Goal: Task Accomplishment & Management: Manage account settings

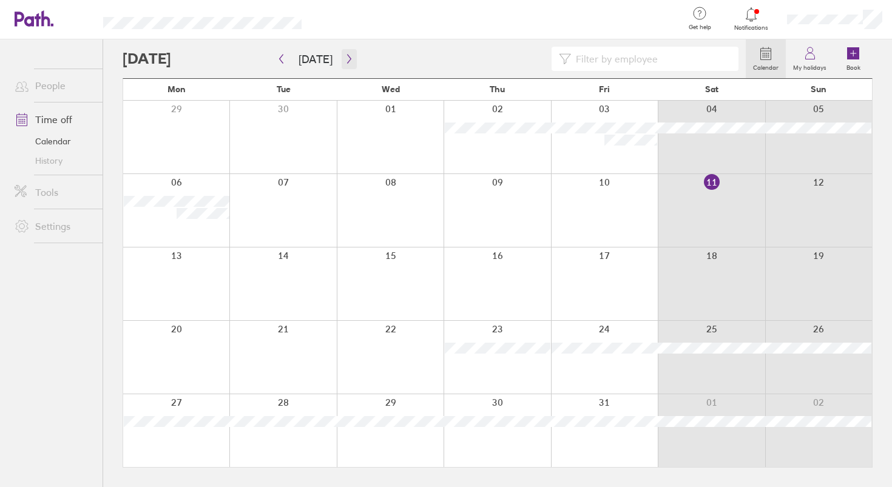
click at [345, 55] on icon "button" at bounding box center [349, 59] width 9 height 10
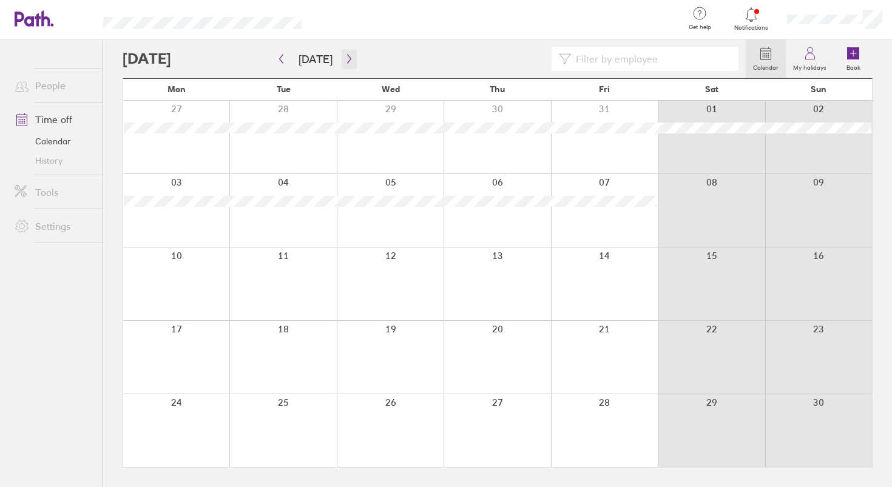
click at [345, 55] on icon "button" at bounding box center [349, 59] width 9 height 10
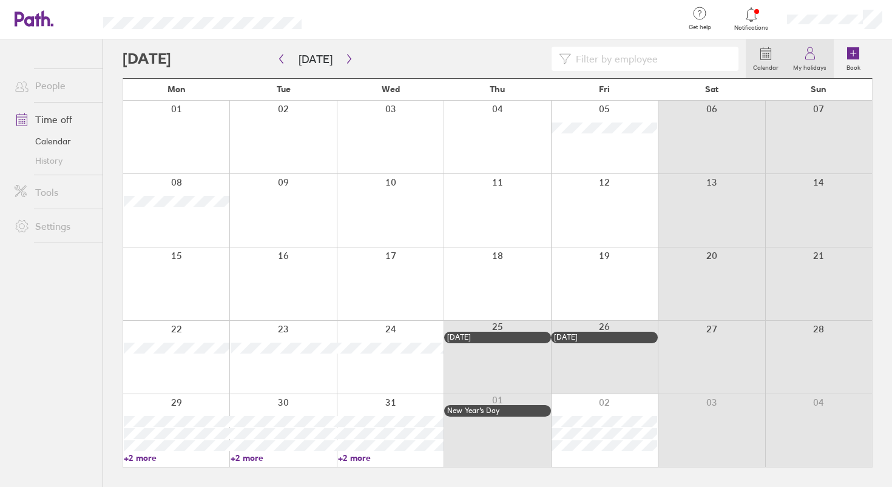
click at [824, 61] on label "My holidays" at bounding box center [810, 66] width 48 height 11
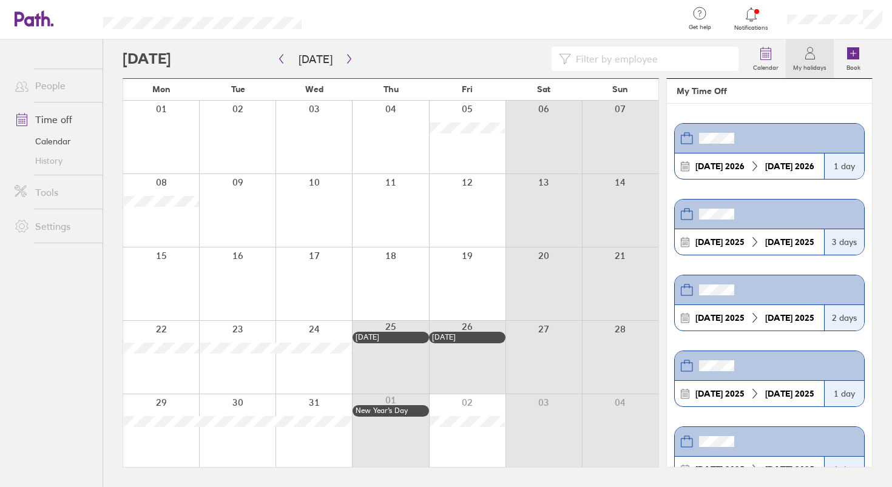
click at [798, 69] on label "My holidays" at bounding box center [810, 66] width 48 height 11
click at [815, 47] on icon at bounding box center [810, 53] width 15 height 15
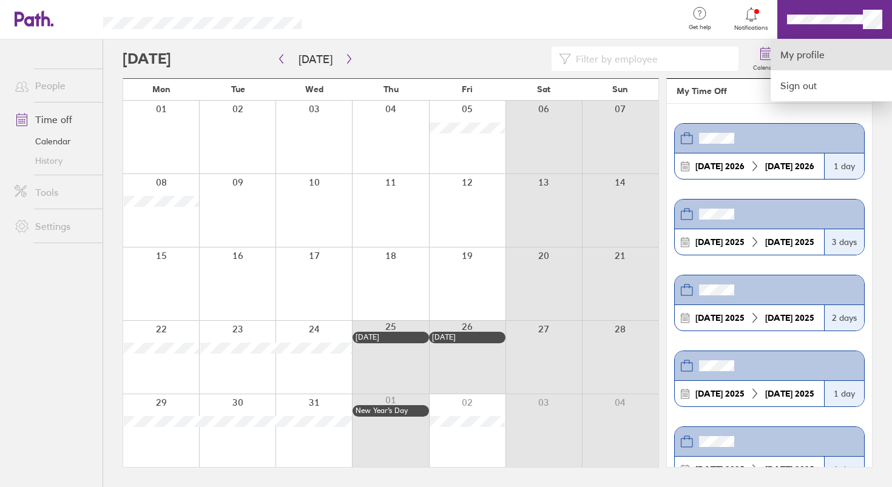
click at [837, 50] on link "My profile" at bounding box center [830, 54] width 121 height 31
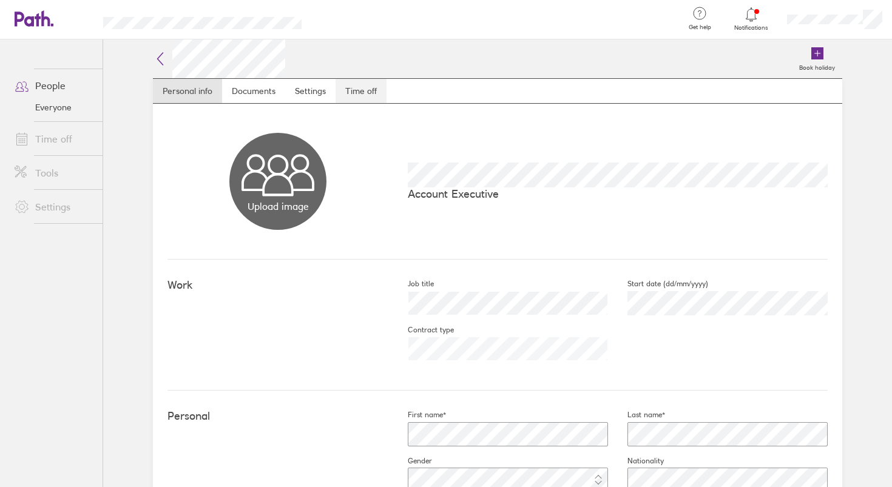
click at [351, 98] on link "Time off" at bounding box center [360, 91] width 51 height 24
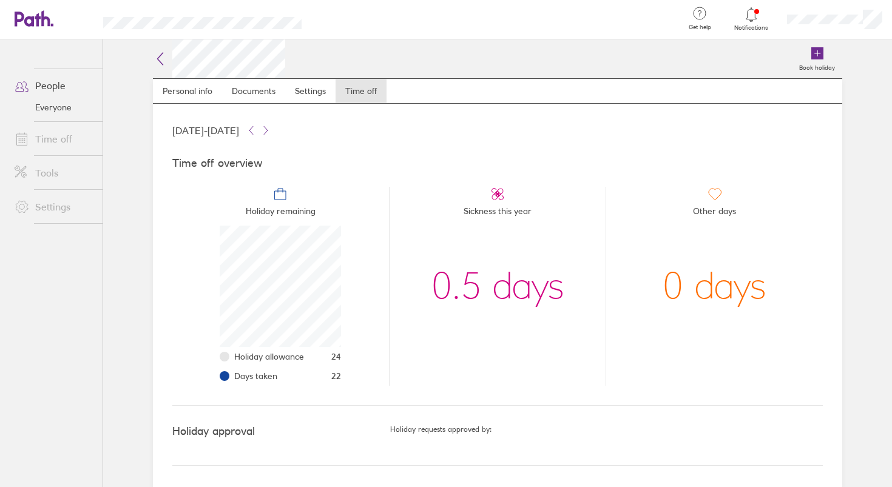
click at [156, 61] on icon at bounding box center [160, 59] width 15 height 15
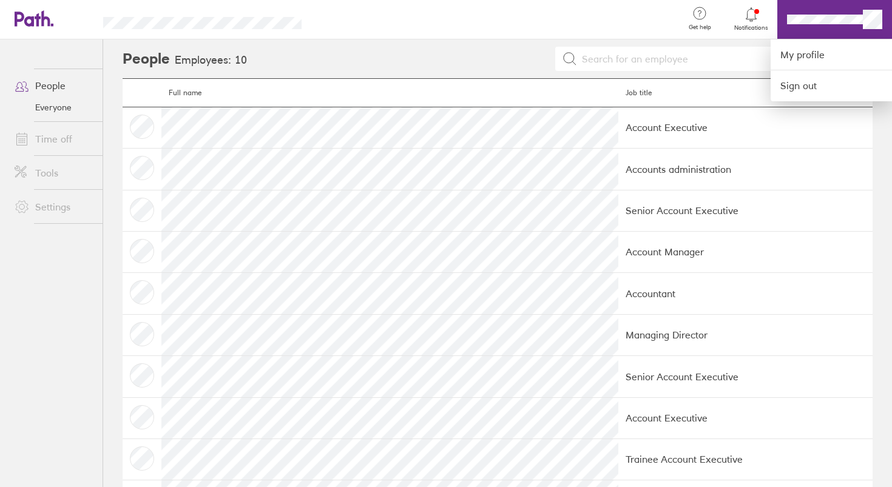
click at [56, 112] on div at bounding box center [446, 243] width 892 height 487
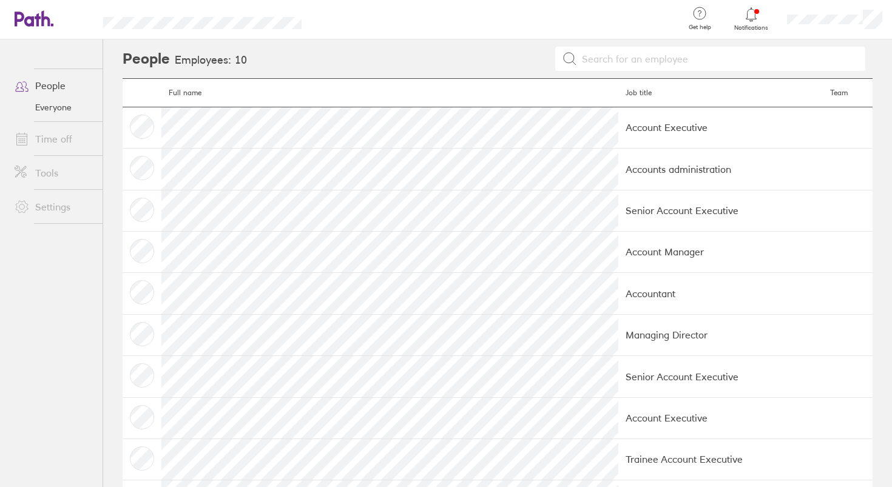
click at [54, 108] on link "Everyone" at bounding box center [54, 107] width 98 height 19
click at [41, 85] on link "People" at bounding box center [54, 85] width 98 height 24
click at [864, 32] on div at bounding box center [834, 19] width 115 height 39
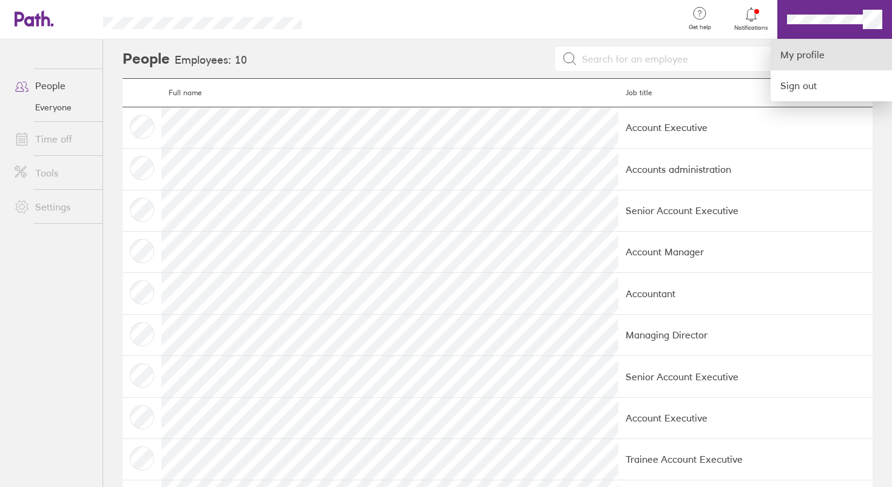
click at [837, 50] on link "My profile" at bounding box center [830, 54] width 121 height 31
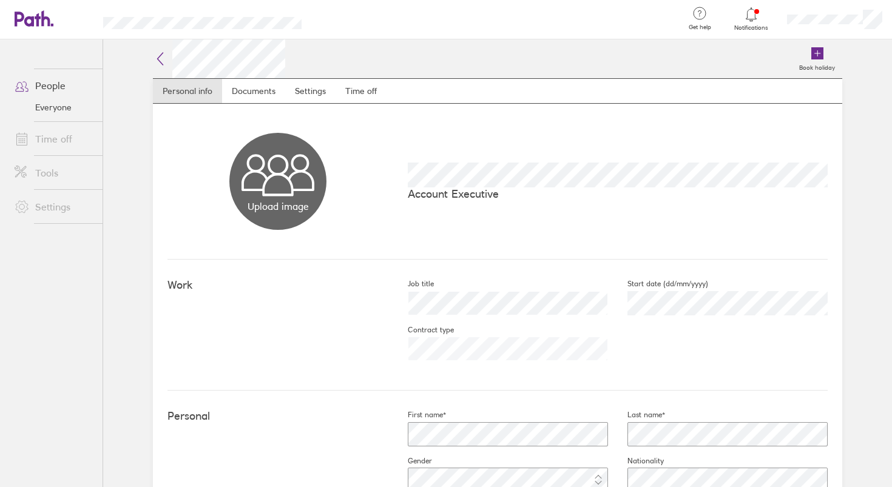
click at [33, 139] on span at bounding box center [20, 139] width 30 height 15
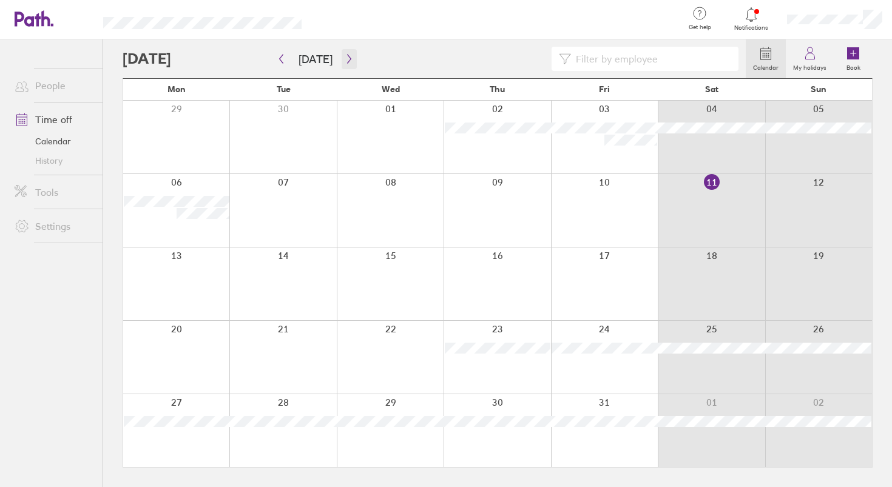
click at [343, 66] on button "button" at bounding box center [349, 59] width 15 height 20
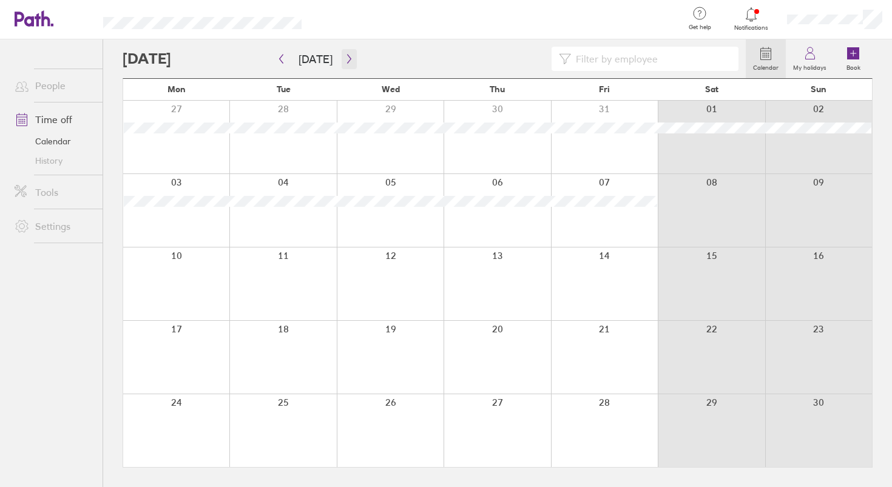
click at [343, 66] on button "button" at bounding box center [349, 59] width 15 height 20
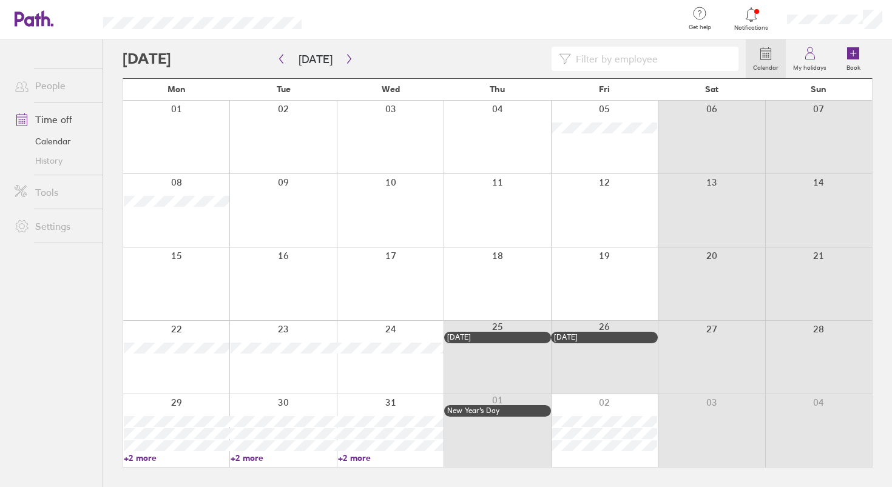
click at [596, 285] on div at bounding box center [604, 283] width 107 height 73
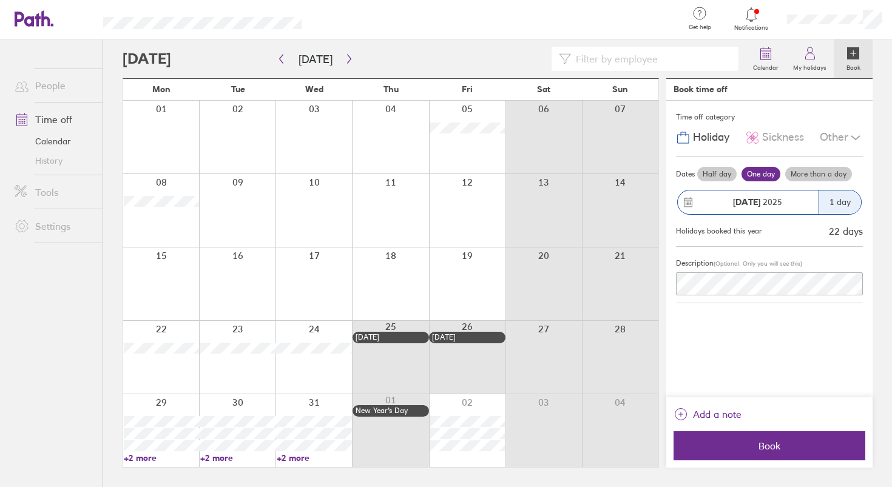
click at [398, 289] on div at bounding box center [390, 283] width 76 height 73
click at [804, 164] on div "Dates Half day One day More than a day [DATE] 1 day Holidays booked this year 2…" at bounding box center [769, 202] width 187 height 90
click at [804, 169] on label "More than a day" at bounding box center [818, 174] width 67 height 15
click at [0, 0] on input "More than a day" at bounding box center [0, 0] width 0 height 0
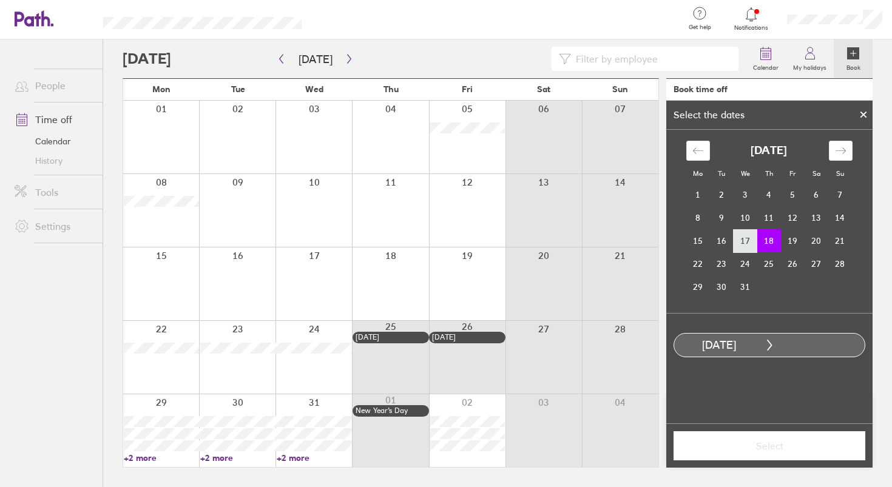
click at [750, 237] on td "17" at bounding box center [745, 240] width 24 height 23
click at [758, 238] on td "18" at bounding box center [769, 240] width 24 height 23
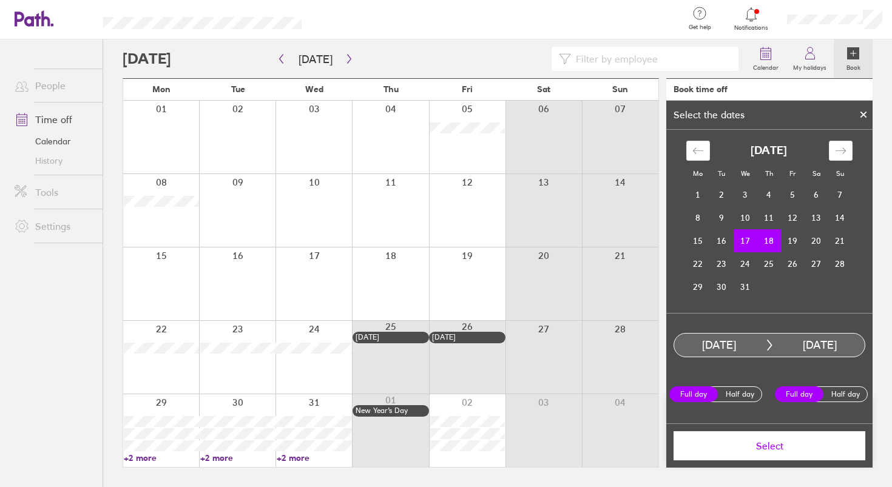
click at [763, 244] on td "18" at bounding box center [769, 240] width 24 height 23
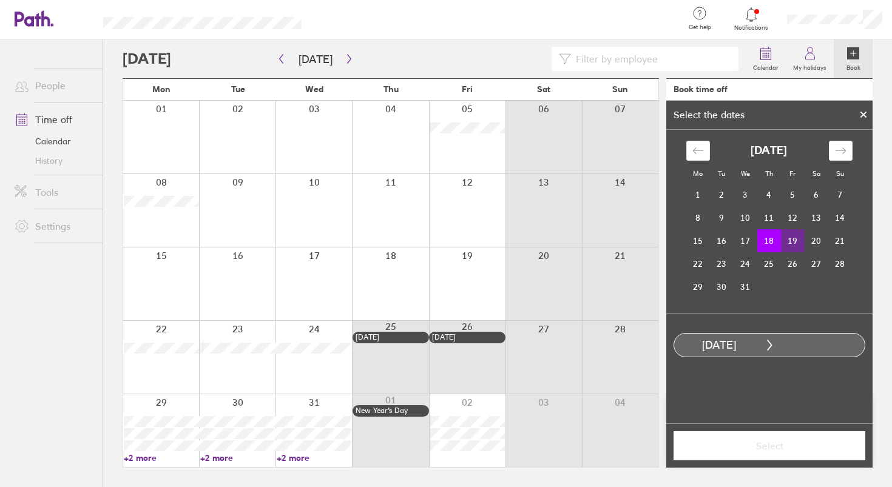
click at [786, 240] on td "19" at bounding box center [793, 240] width 24 height 23
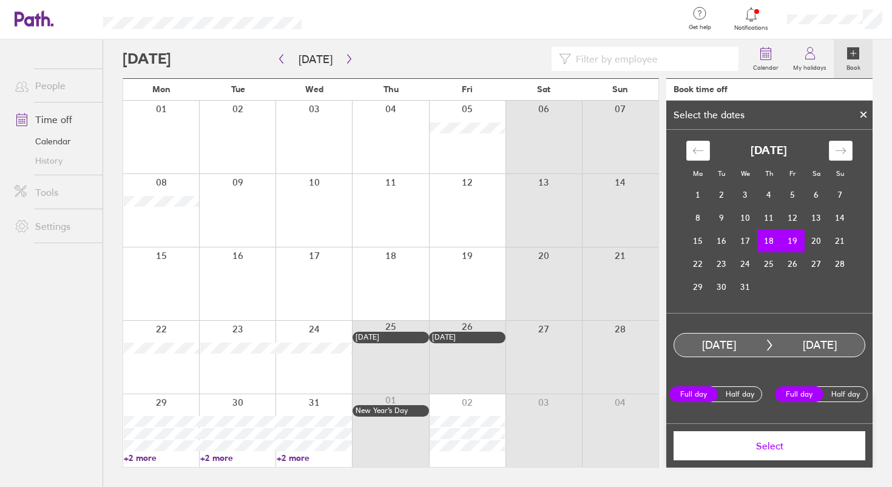
click at [781, 445] on span "Select" at bounding box center [769, 445] width 175 height 11
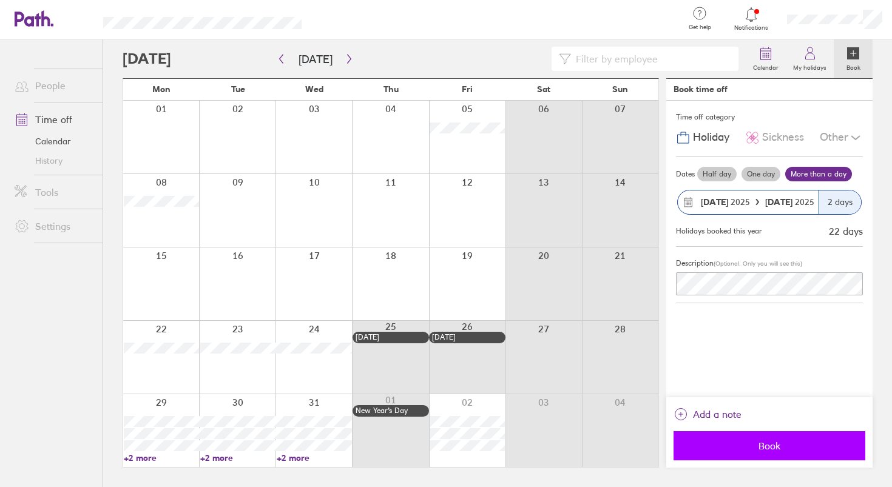
click at [724, 437] on button "Book" at bounding box center [769, 445] width 192 height 29
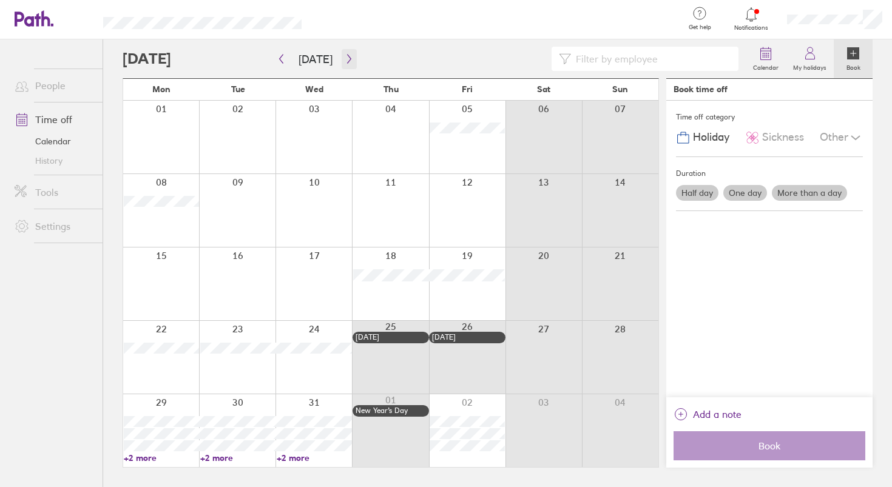
click at [345, 60] on icon "button" at bounding box center [349, 59] width 9 height 10
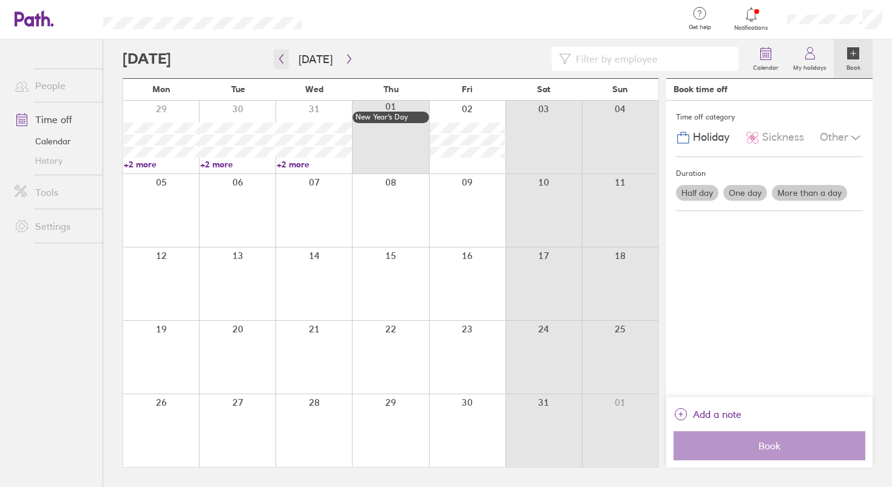
click at [281, 62] on icon "button" at bounding box center [281, 59] width 9 height 10
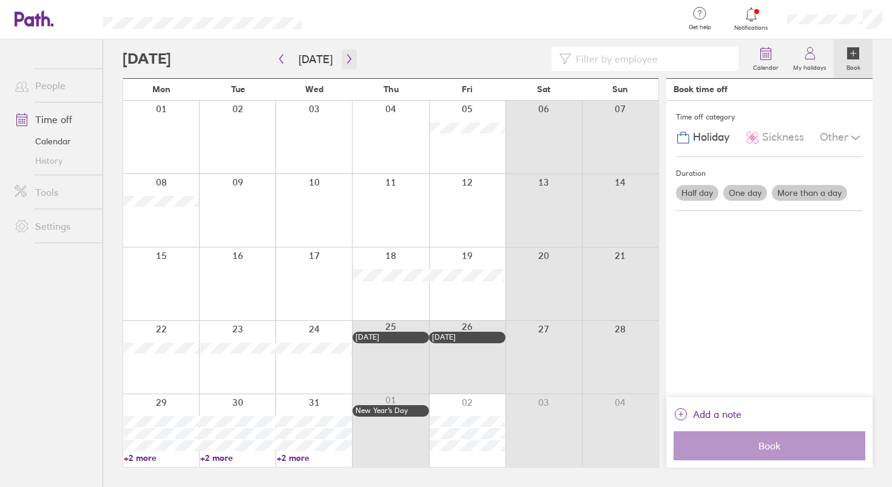
click at [347, 59] on icon "button" at bounding box center [349, 59] width 9 height 10
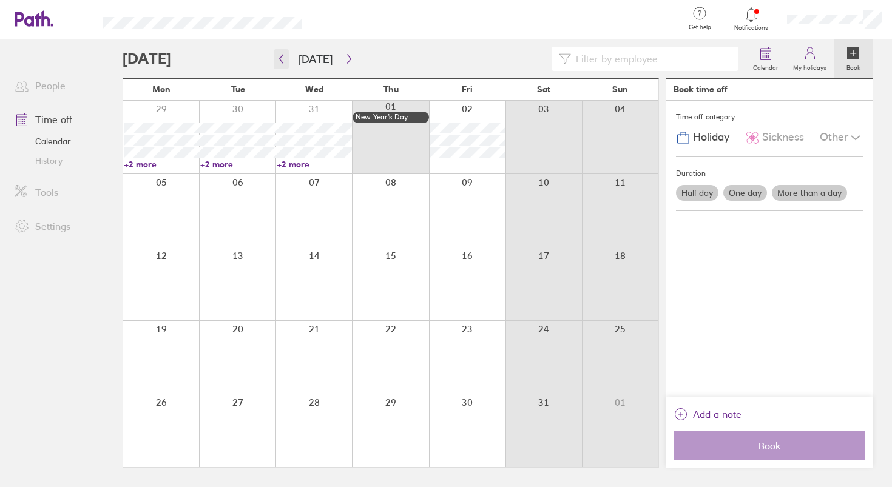
click at [284, 60] on icon "button" at bounding box center [281, 59] width 9 height 10
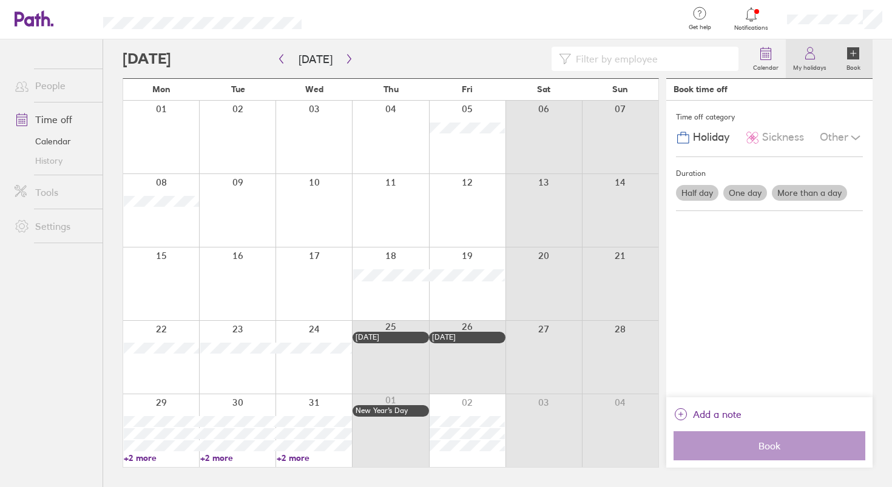
click at [806, 46] on icon at bounding box center [810, 53] width 15 height 15
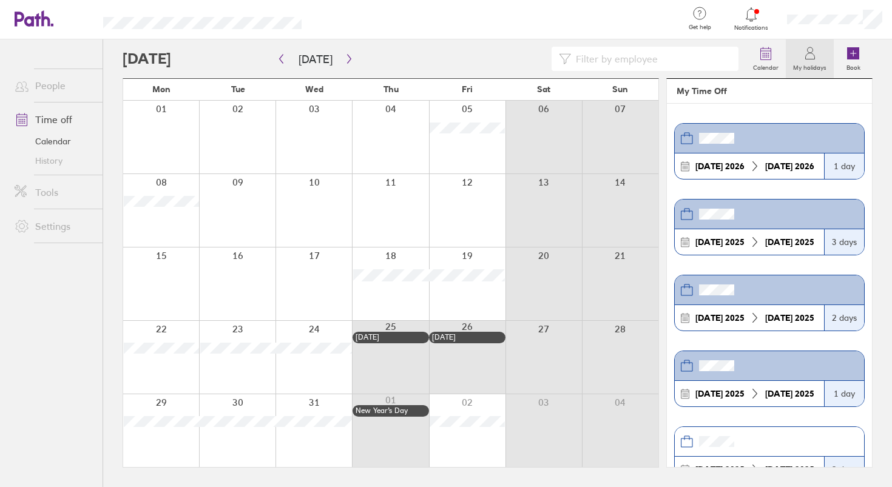
click at [806, 46] on icon at bounding box center [810, 53] width 15 height 15
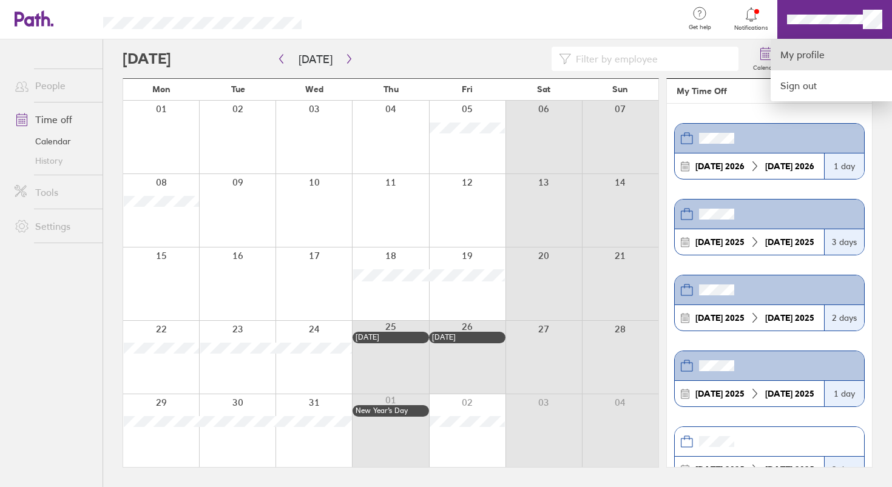
click at [816, 53] on link "My profile" at bounding box center [830, 54] width 121 height 31
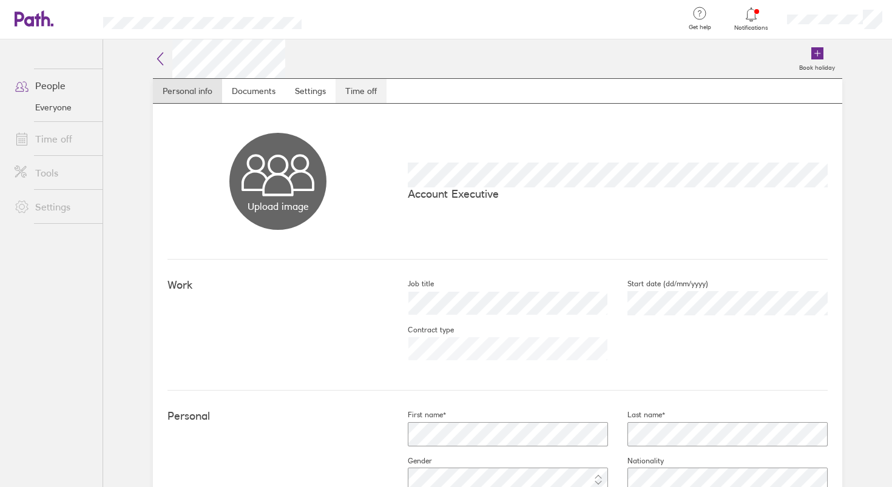
click at [341, 91] on link "Time off" at bounding box center [360, 91] width 51 height 24
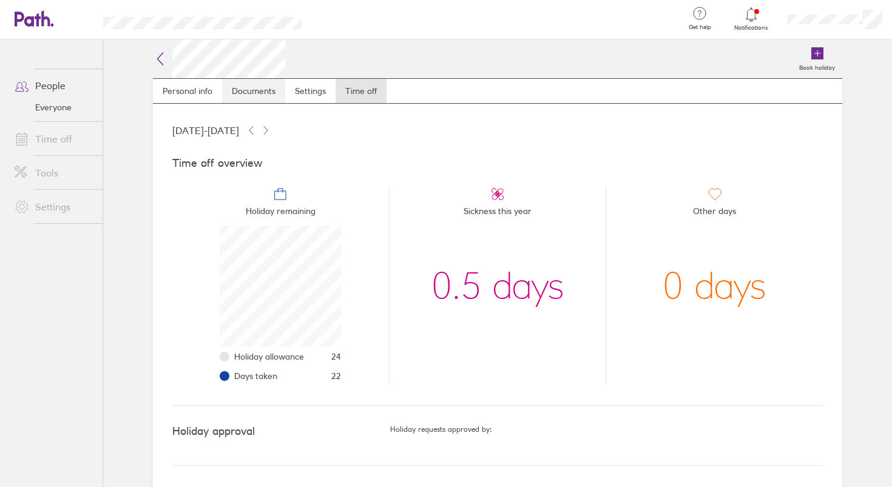
click at [252, 93] on link "Documents" at bounding box center [253, 91] width 63 height 24
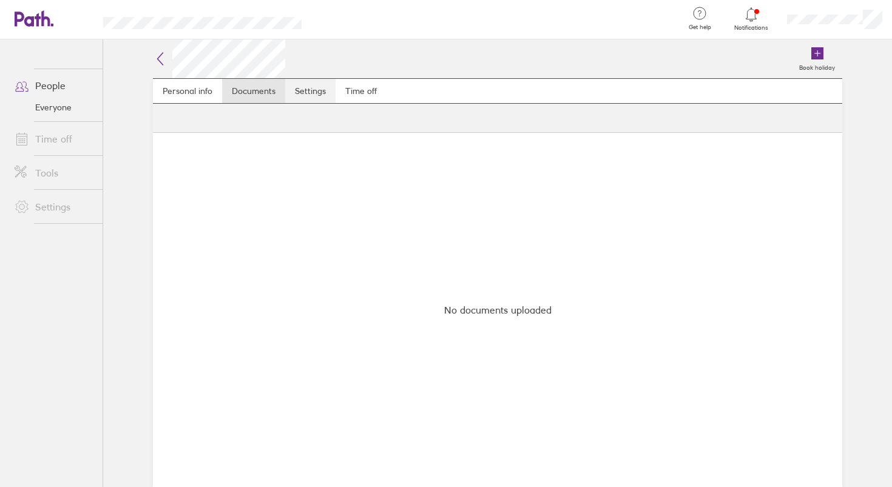
click at [297, 90] on link "Settings" at bounding box center [310, 91] width 50 height 24
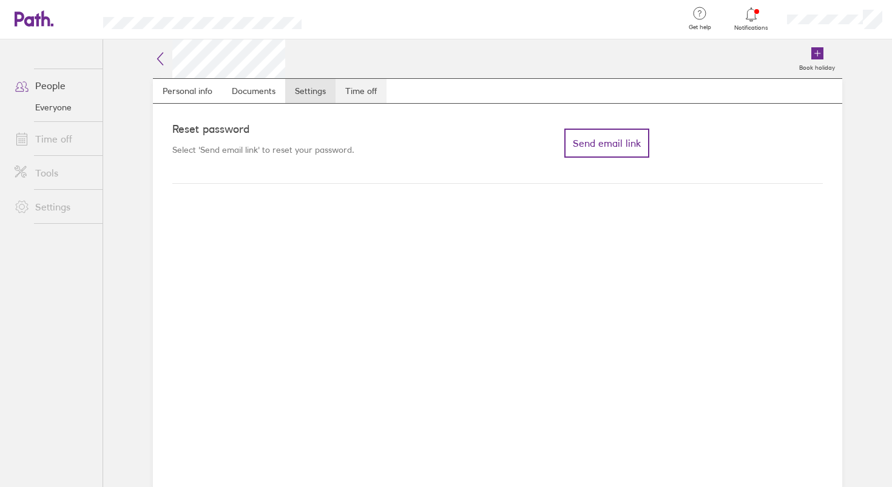
click at [344, 89] on link "Time off" at bounding box center [360, 91] width 51 height 24
